Goal: Task Accomplishment & Management: Manage account settings

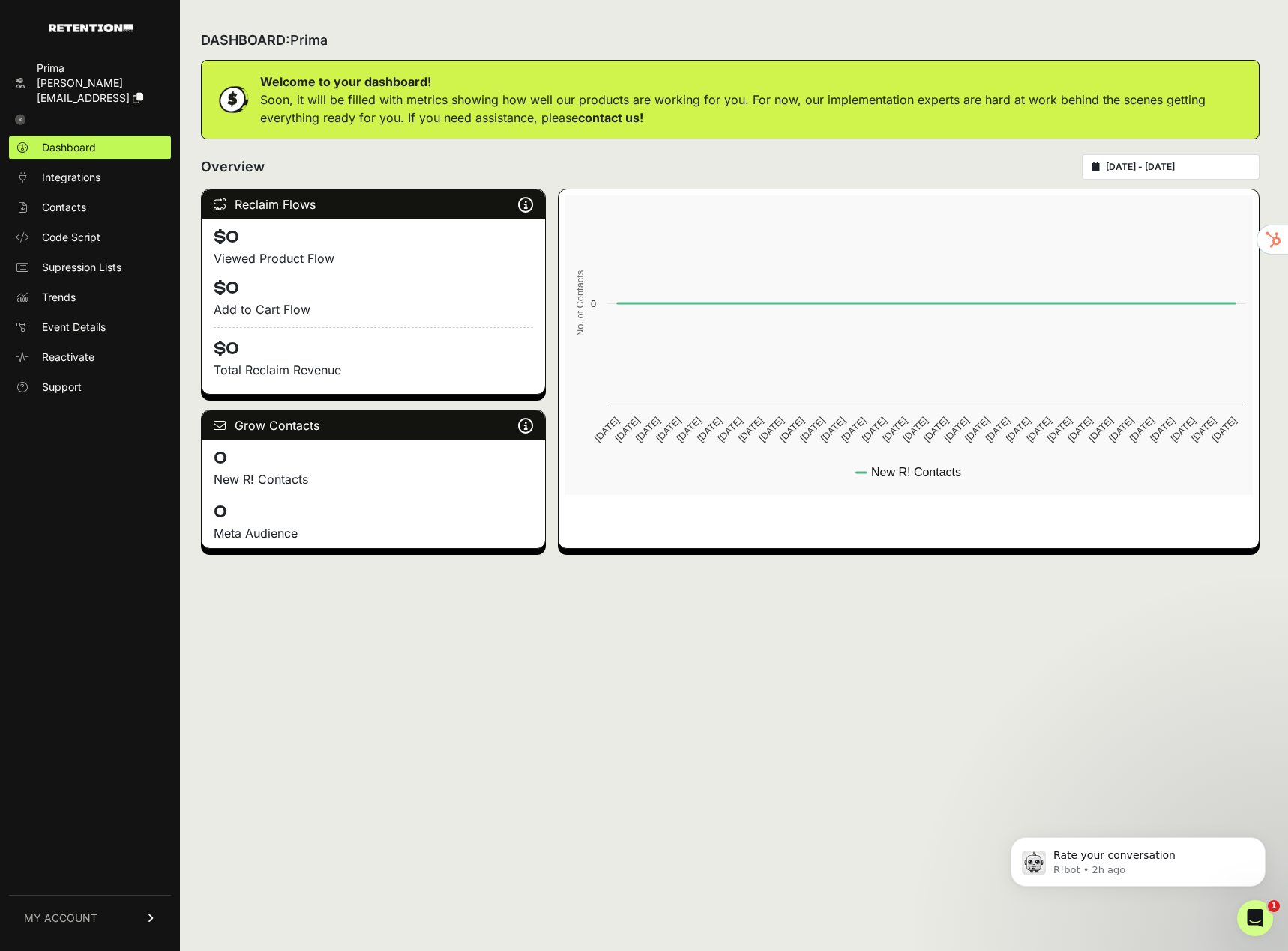
click at [100, 924] on link "MY ACCOUNT" at bounding box center [90, 918] width 162 height 45
click at [53, 873] on span "Billing" at bounding box center [56, 869] width 29 height 15
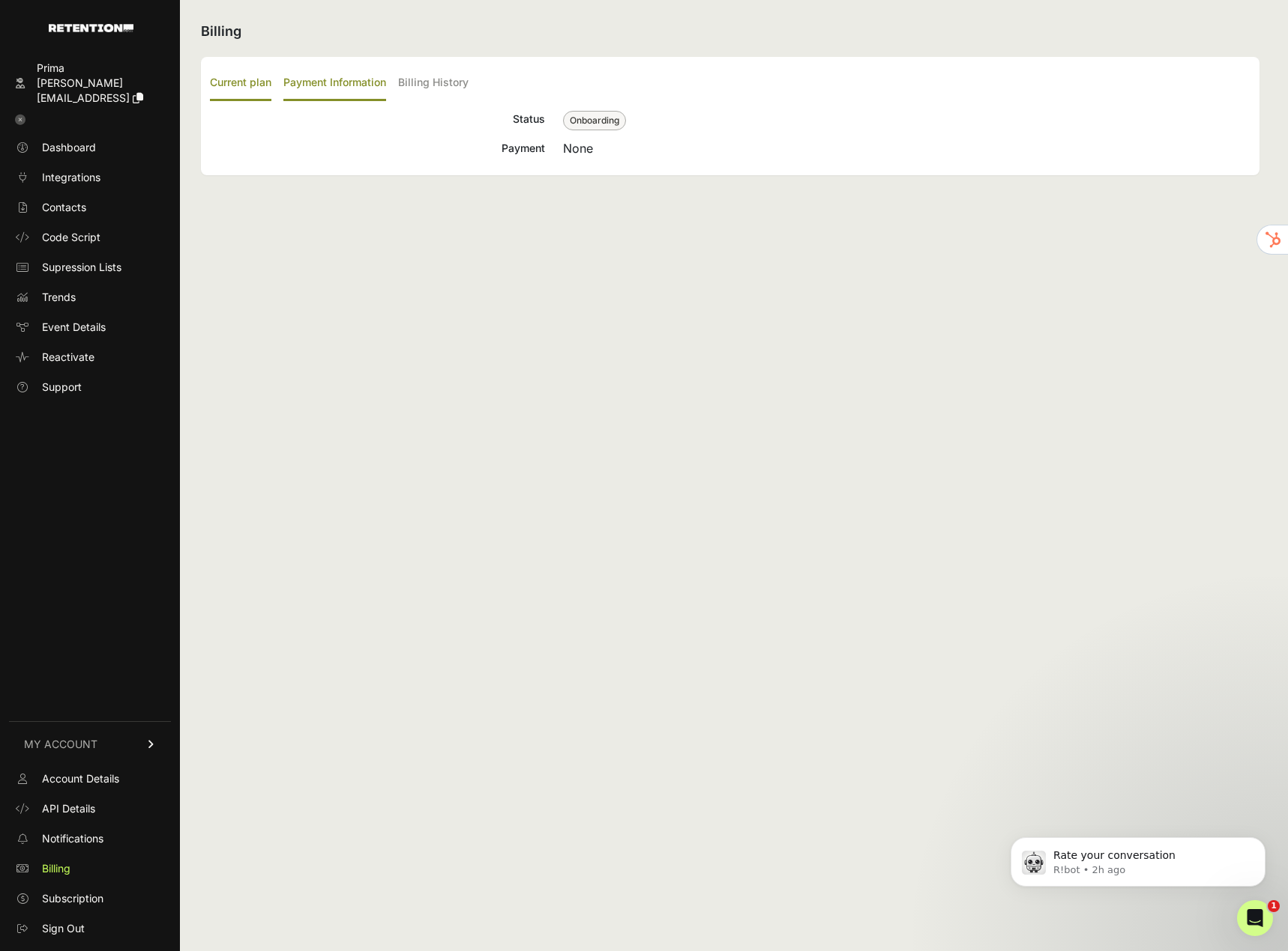
click at [367, 87] on label "Payment Information" at bounding box center [335, 83] width 103 height 35
click at [0, 0] on input "Payment Information" at bounding box center [0, 0] width 0 height 0
click at [636, 131] on button "Edit Billing" at bounding box center [635, 122] width 64 height 25
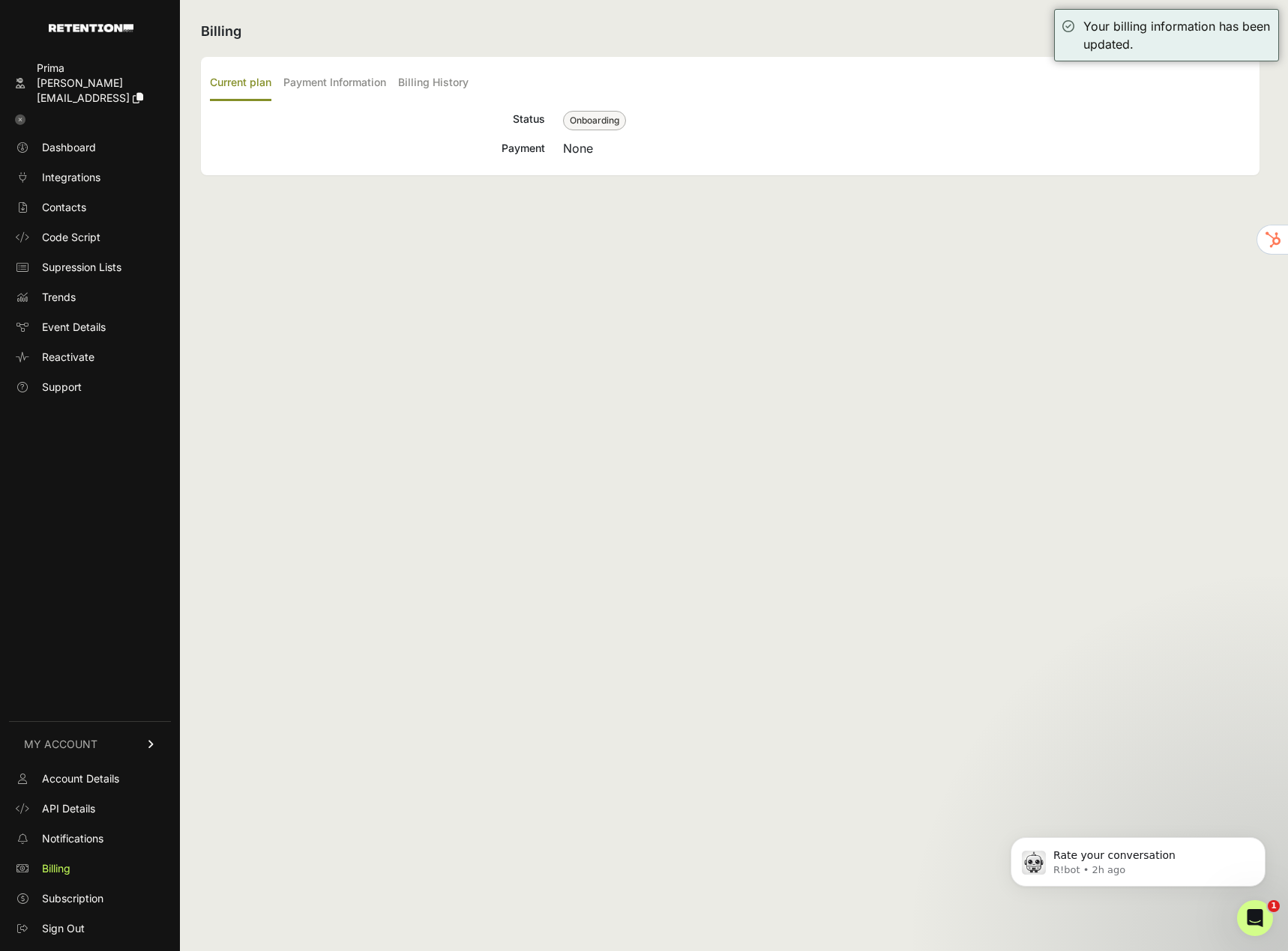
click at [18, 110] on link at bounding box center [90, 120] width 162 height 19
